Goal: Task Accomplishment & Management: Manage account settings

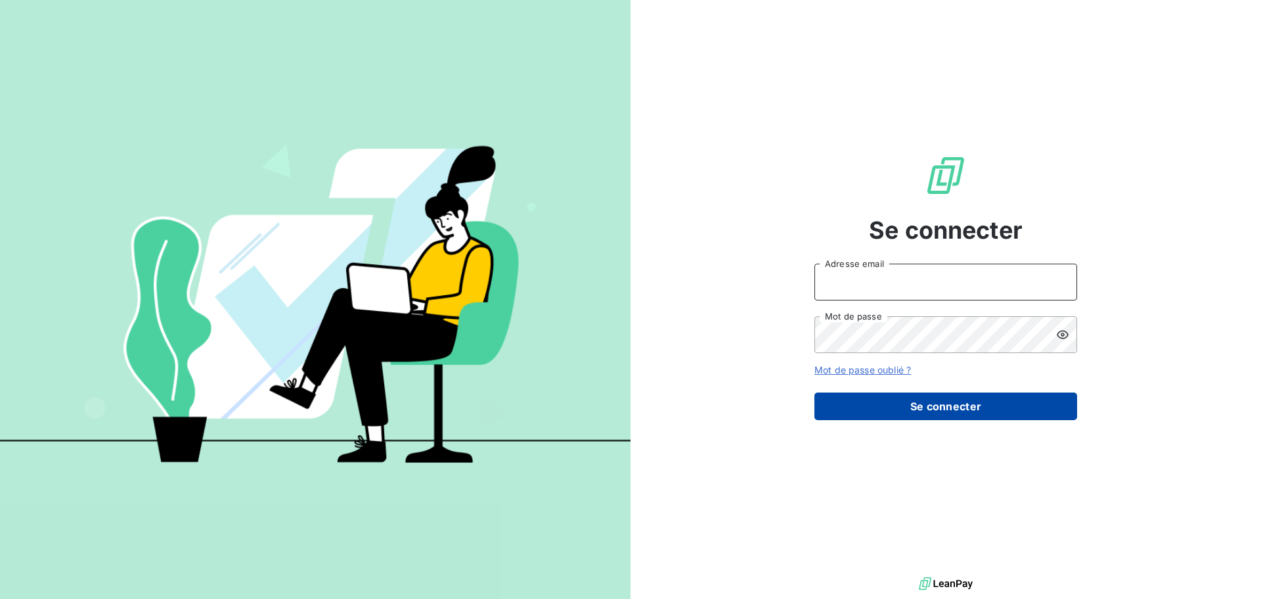
type input "[PERSON_NAME][EMAIL_ADDRESS][DOMAIN_NAME]"
drag, startPoint x: 912, startPoint y: 398, endPoint x: 972, endPoint y: 399, distance: 59.8
click at [912, 398] on button "Se connecter" at bounding box center [946, 406] width 263 height 28
